Goal: Task Accomplishment & Management: Manage account settings

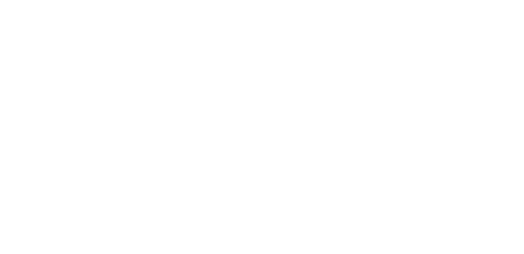
click at [0, 0] on html at bounding box center [0, 0] width 0 height 0
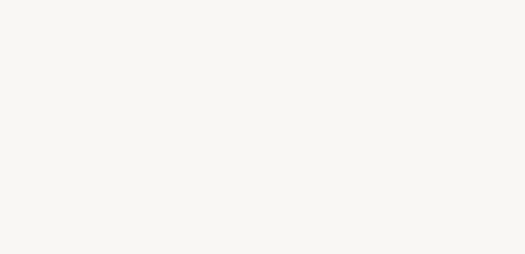
select select "FR"
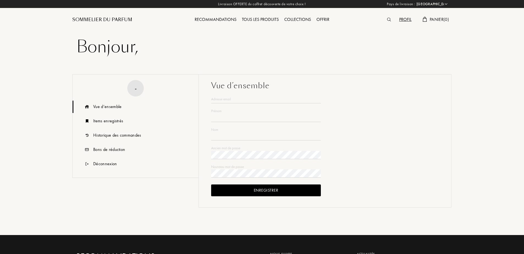
type input "Véronique"
type input "FIX"
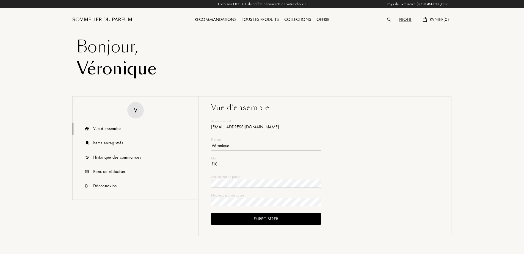
type input "[EMAIL_ADDRESS][DOMAIN_NAME]"
click at [263, 218] on div "Enregistrer" at bounding box center [266, 219] width 110 height 12
drag, startPoint x: 271, startPoint y: 222, endPoint x: 285, endPoint y: 222, distance: 14.6
click at [272, 222] on div "Enregistrer" at bounding box center [266, 219] width 110 height 12
click at [280, 215] on div "Enregistrer" at bounding box center [266, 219] width 110 height 12
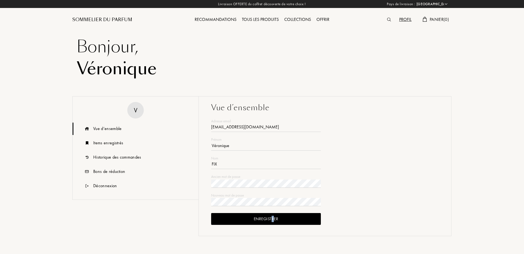
click at [272, 220] on div "Enregistrer" at bounding box center [266, 219] width 110 height 12
drag, startPoint x: 273, startPoint y: 220, endPoint x: 266, endPoint y: 217, distance: 8.1
click at [266, 217] on div "Enregistrer" at bounding box center [266, 219] width 110 height 12
click at [251, 224] on div "Enregistrer" at bounding box center [266, 219] width 110 height 12
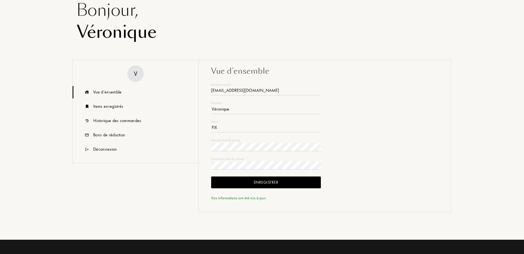
scroll to position [55, 0]
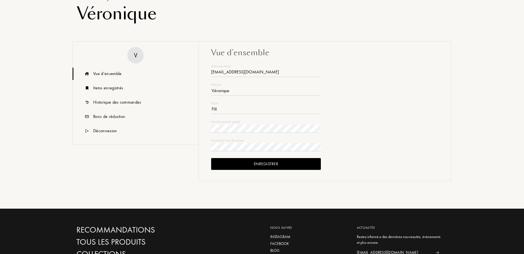
click at [250, 160] on div "Enregistrer" at bounding box center [266, 164] width 110 height 12
click at [268, 162] on div "Enregistrer" at bounding box center [266, 164] width 110 height 12
click at [257, 168] on div "Enregistrer" at bounding box center [266, 164] width 110 height 12
click at [119, 104] on div "Historique des commandes" at bounding box center [117, 102] width 48 height 7
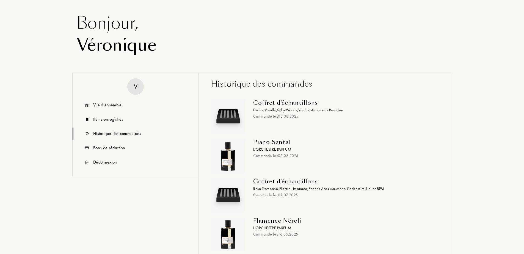
scroll to position [18, 0]
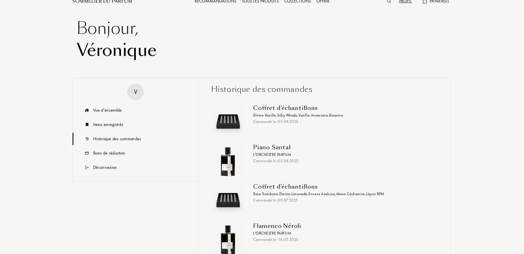
click at [282, 144] on div "Piano Santal" at bounding box center [343, 147] width 181 height 7
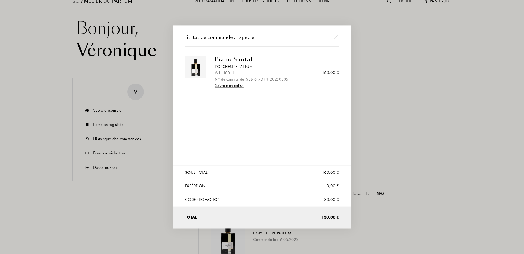
click at [236, 86] on link "Suivre mon colis >" at bounding box center [229, 85] width 29 height 5
drag, startPoint x: 333, startPoint y: 36, endPoint x: 293, endPoint y: 27, distance: 41.1
click at [334, 36] on img at bounding box center [335, 37] width 4 height 4
